Goal: Transaction & Acquisition: Purchase product/service

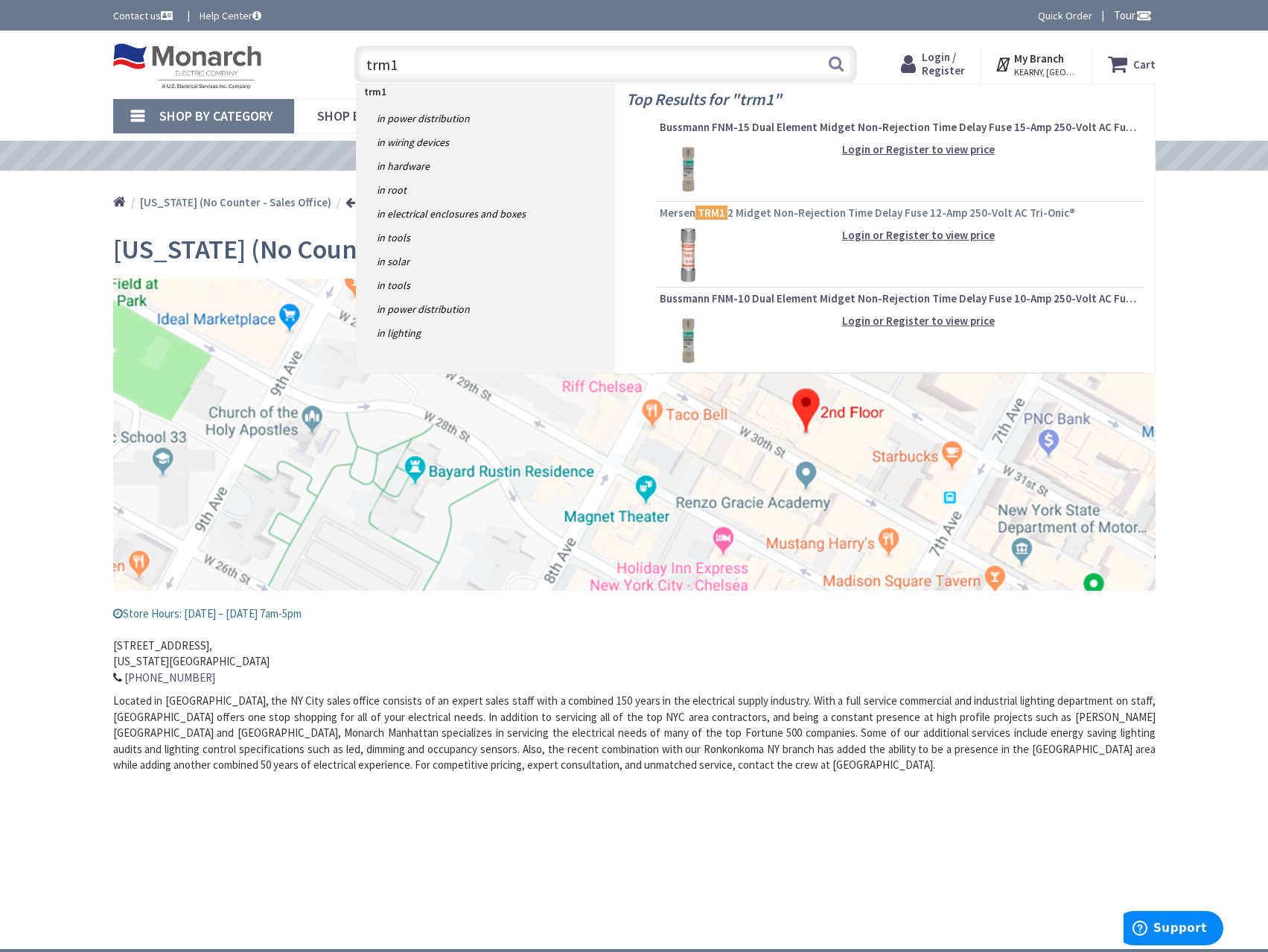
type input "trm1"
click at [754, 208] on span "Mersen TRM1 2 Midget Non-Rejection Time Delay Fuse 12-Amp 250-Volt AC Tri-Onic®" at bounding box center [900, 213] width 480 height 15
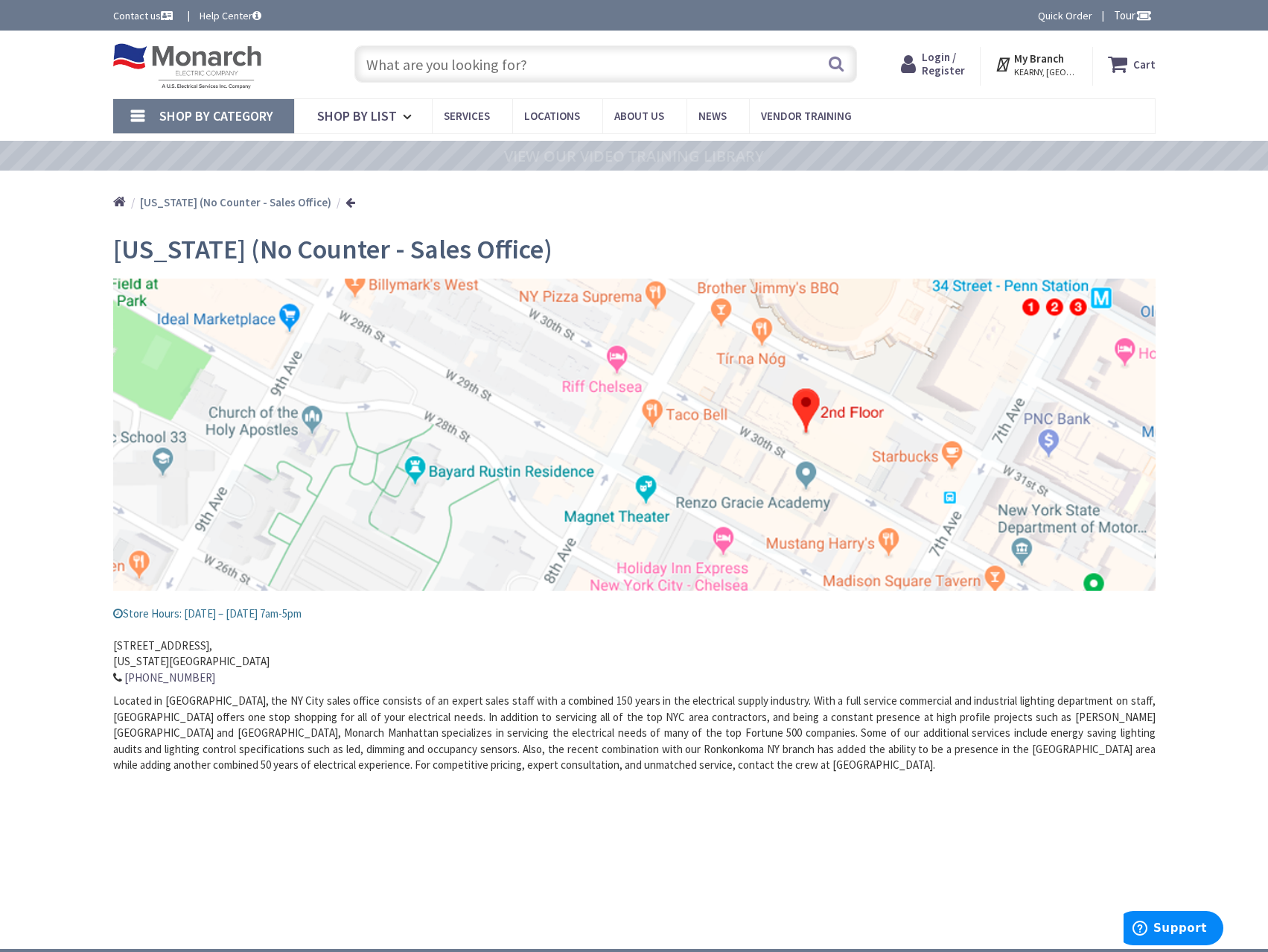
click at [590, 63] on input "text" at bounding box center [605, 65] width 503 height 38
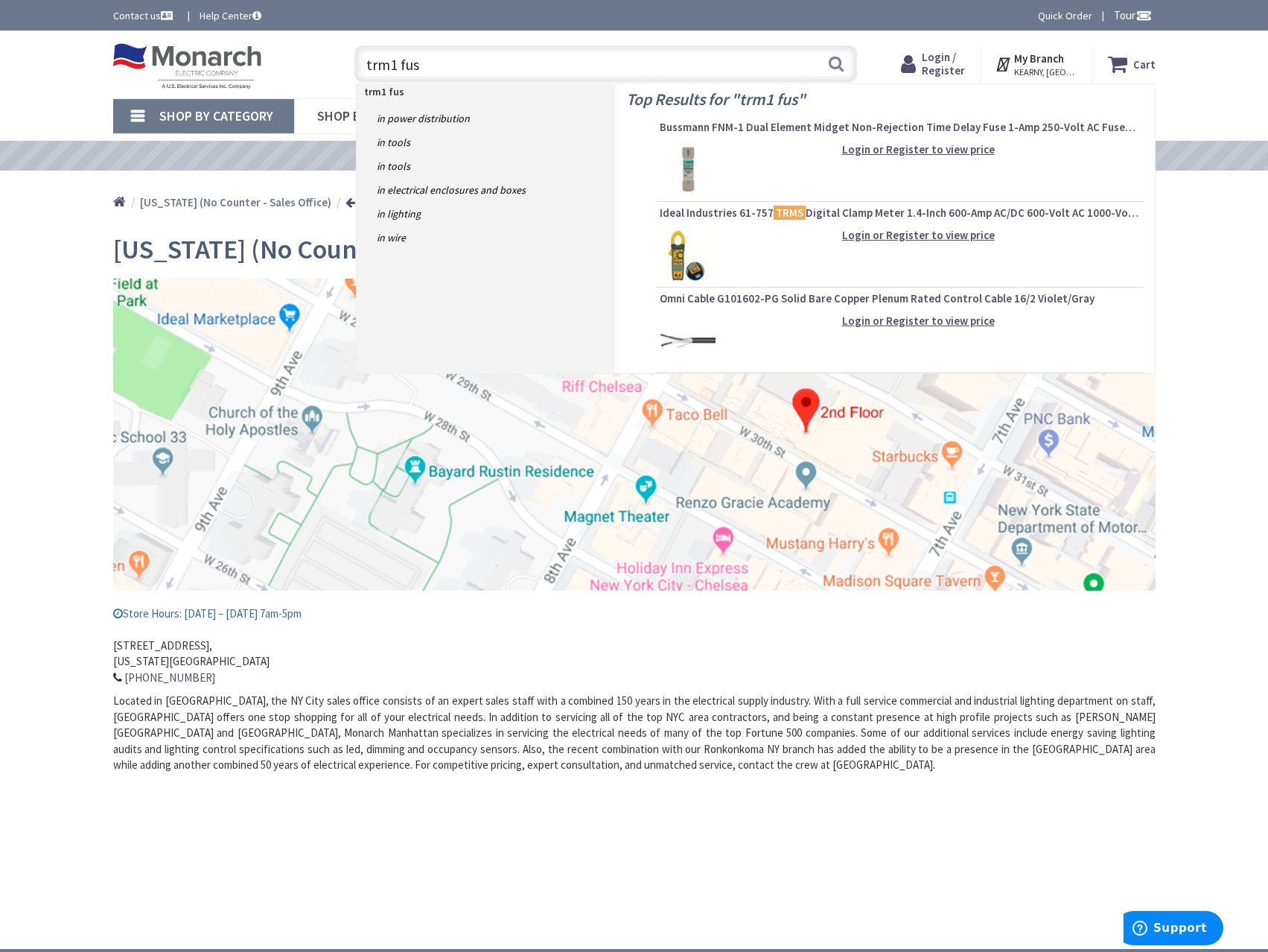
type input "trm1 fuse"
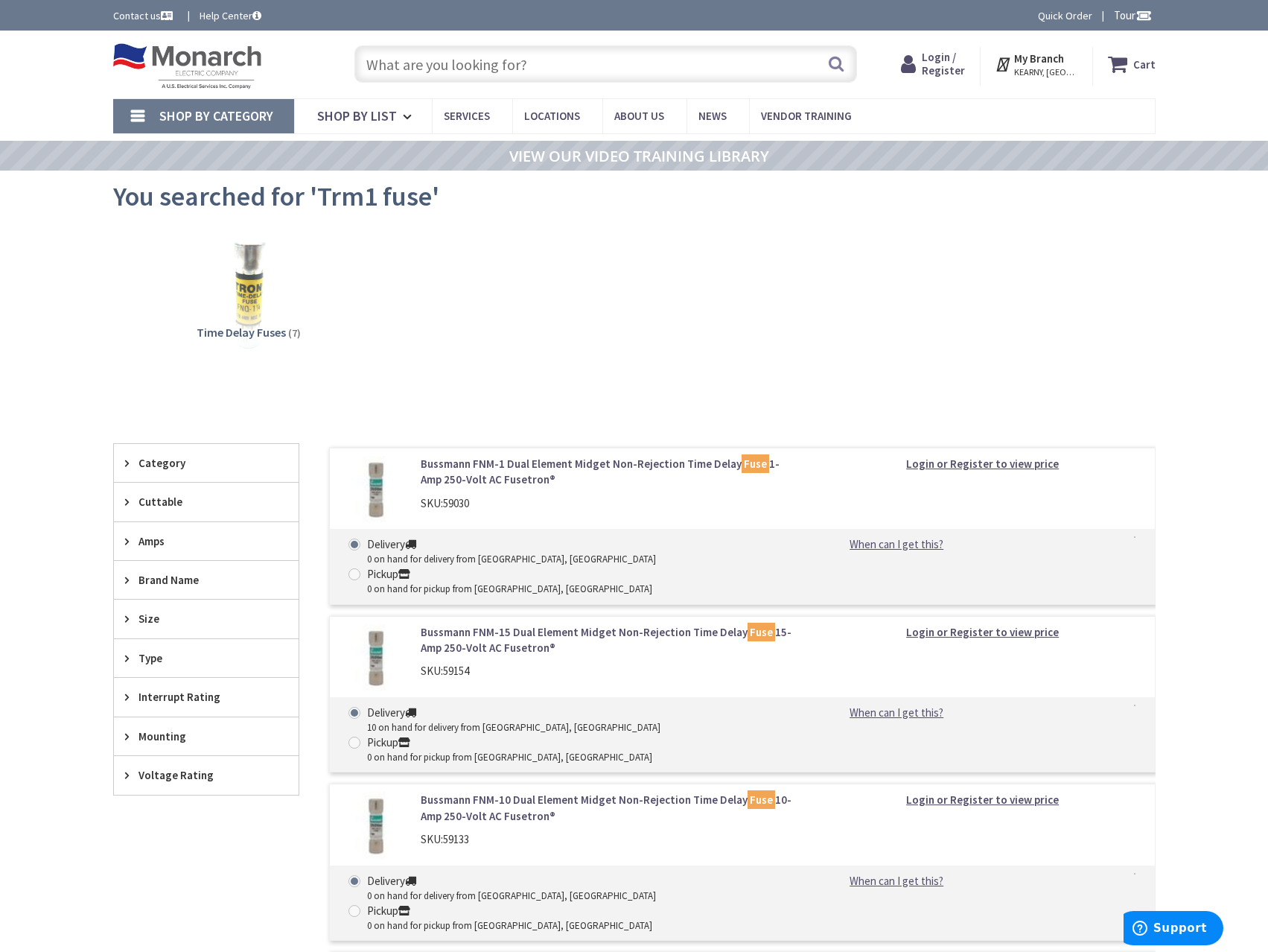
click at [496, 461] on link "Bussmann FNM-1 Dual Element Midget Non-Rejection Time Delay Fuse 1-Amp 250-Volt…" at bounding box center [609, 471] width 379 height 32
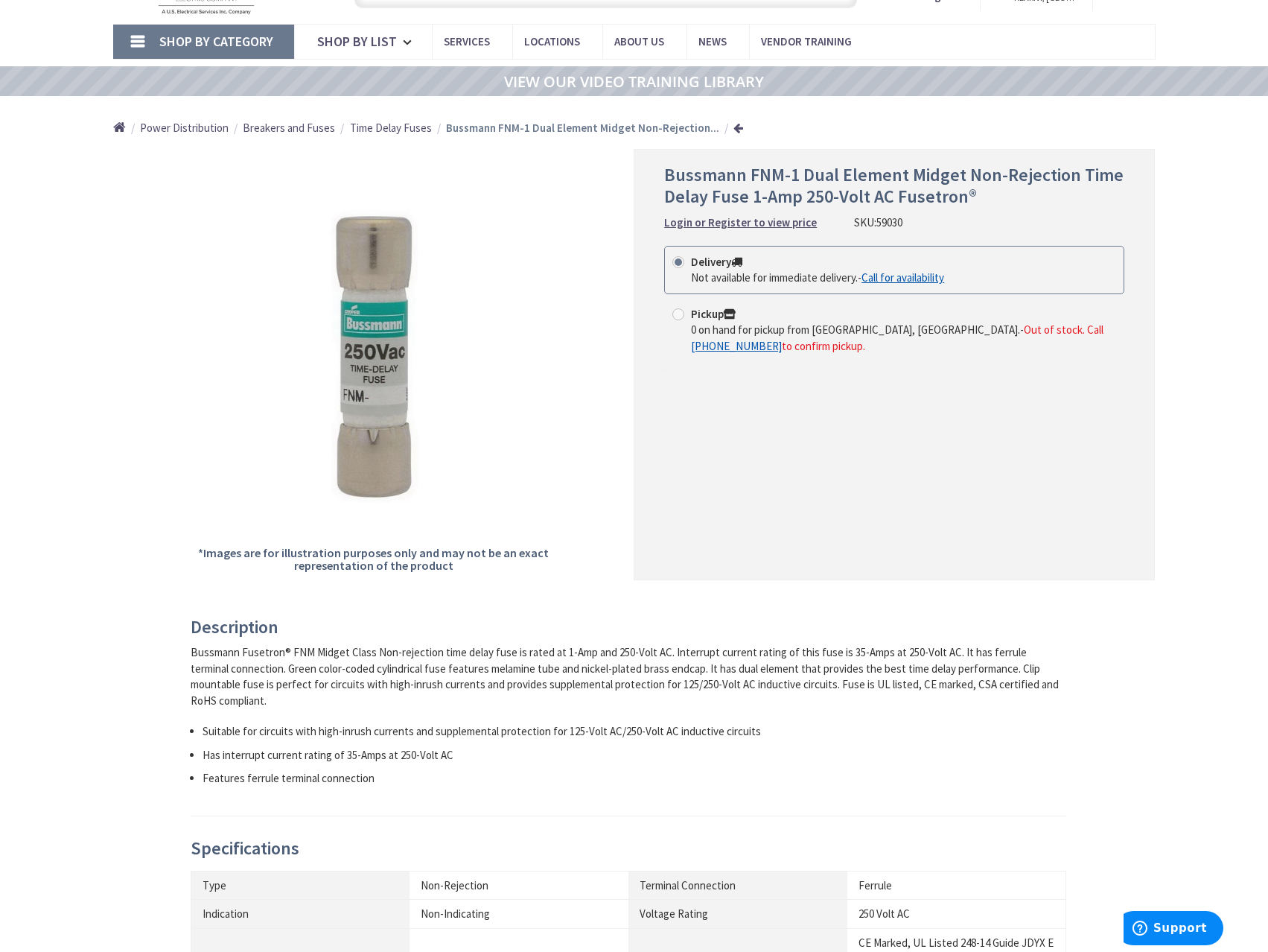
scroll to position [146, 0]
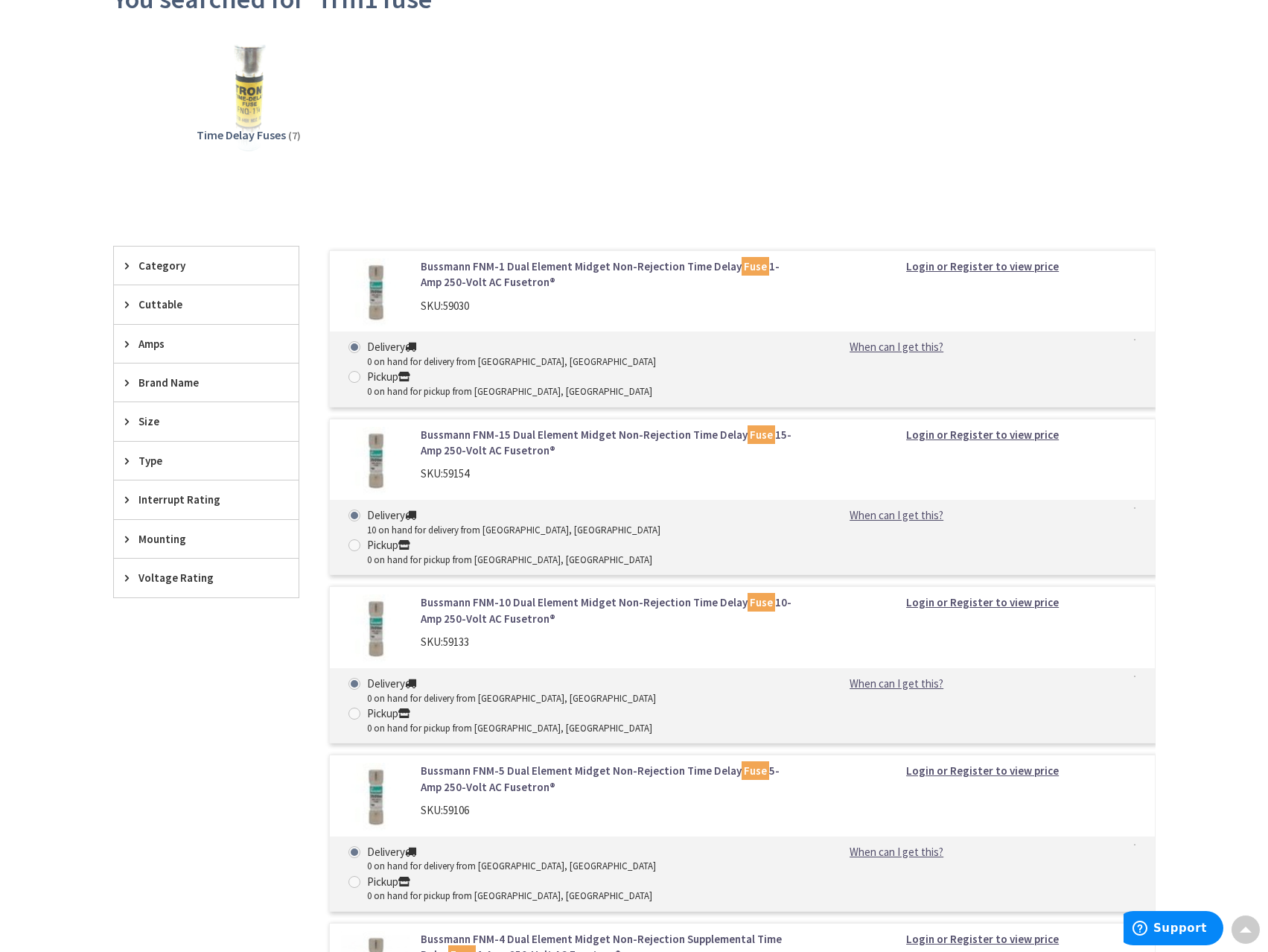
scroll to position [173, 0]
